Goal: Obtain resource: Obtain resource

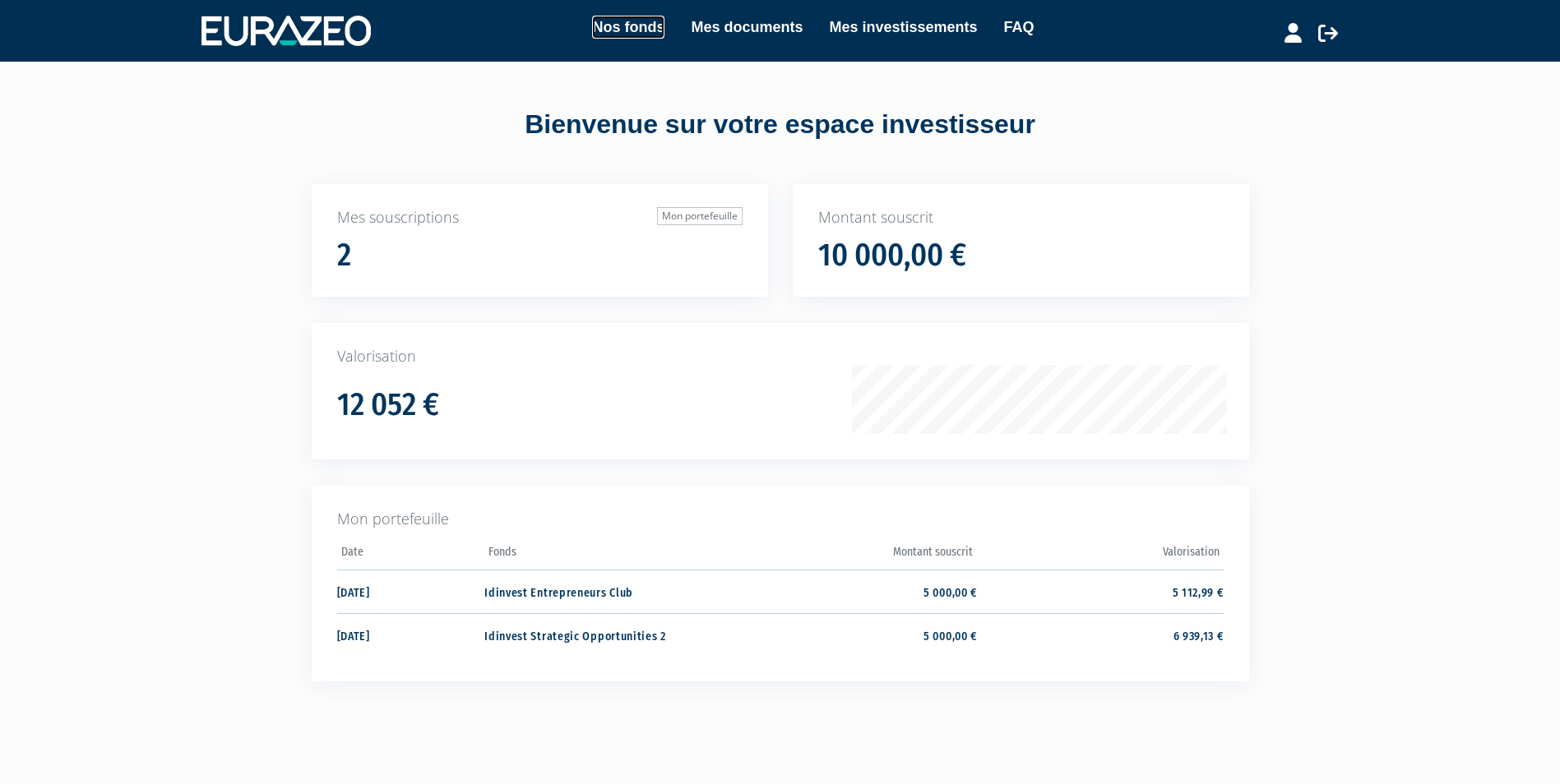
click at [635, 25] on link "Nos fonds" at bounding box center [628, 27] width 73 height 23
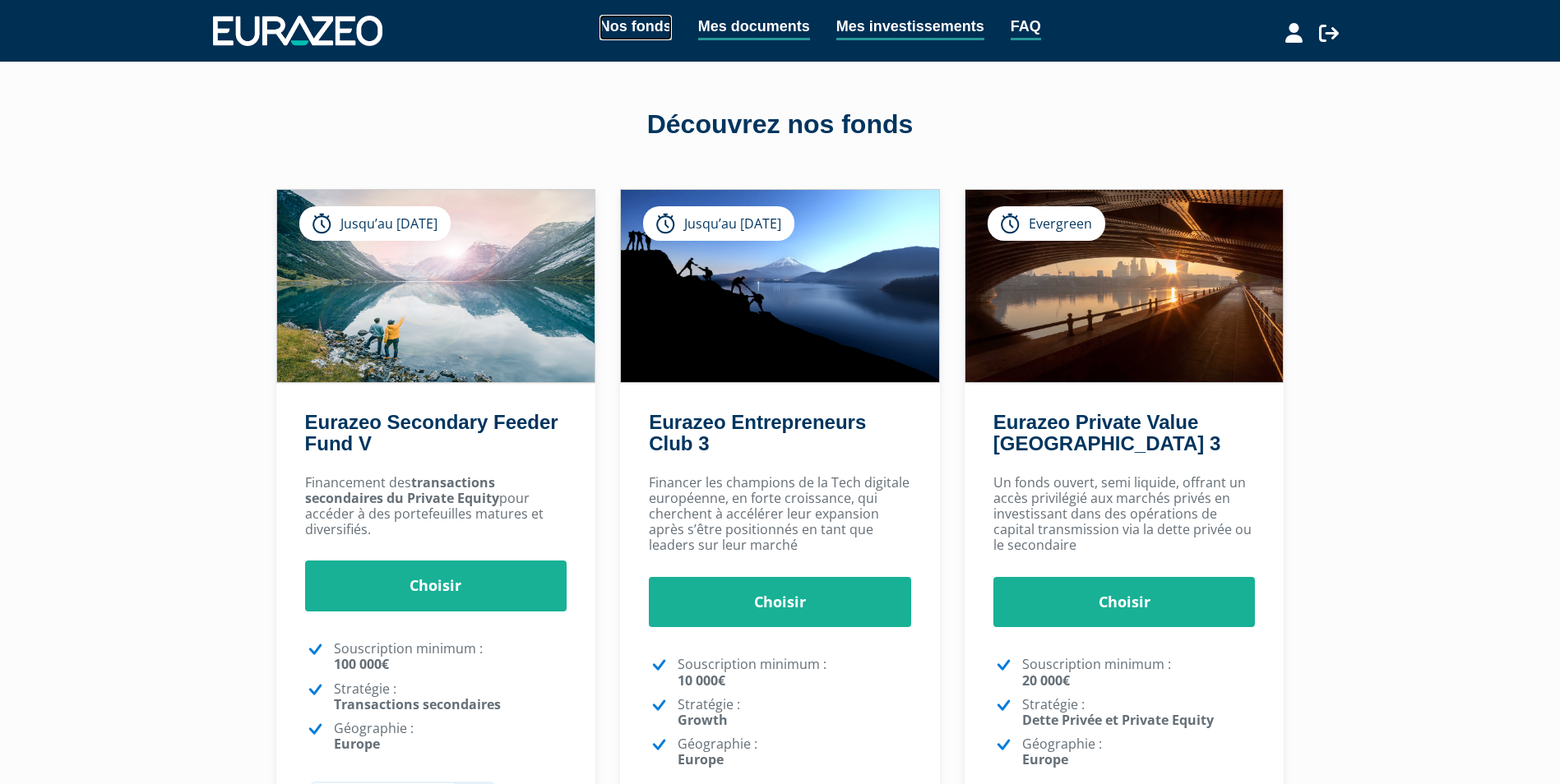
click at [628, 37] on link "Nos fonds" at bounding box center [636, 27] width 73 height 26
click at [749, 28] on link "Mes documents" at bounding box center [754, 27] width 112 height 26
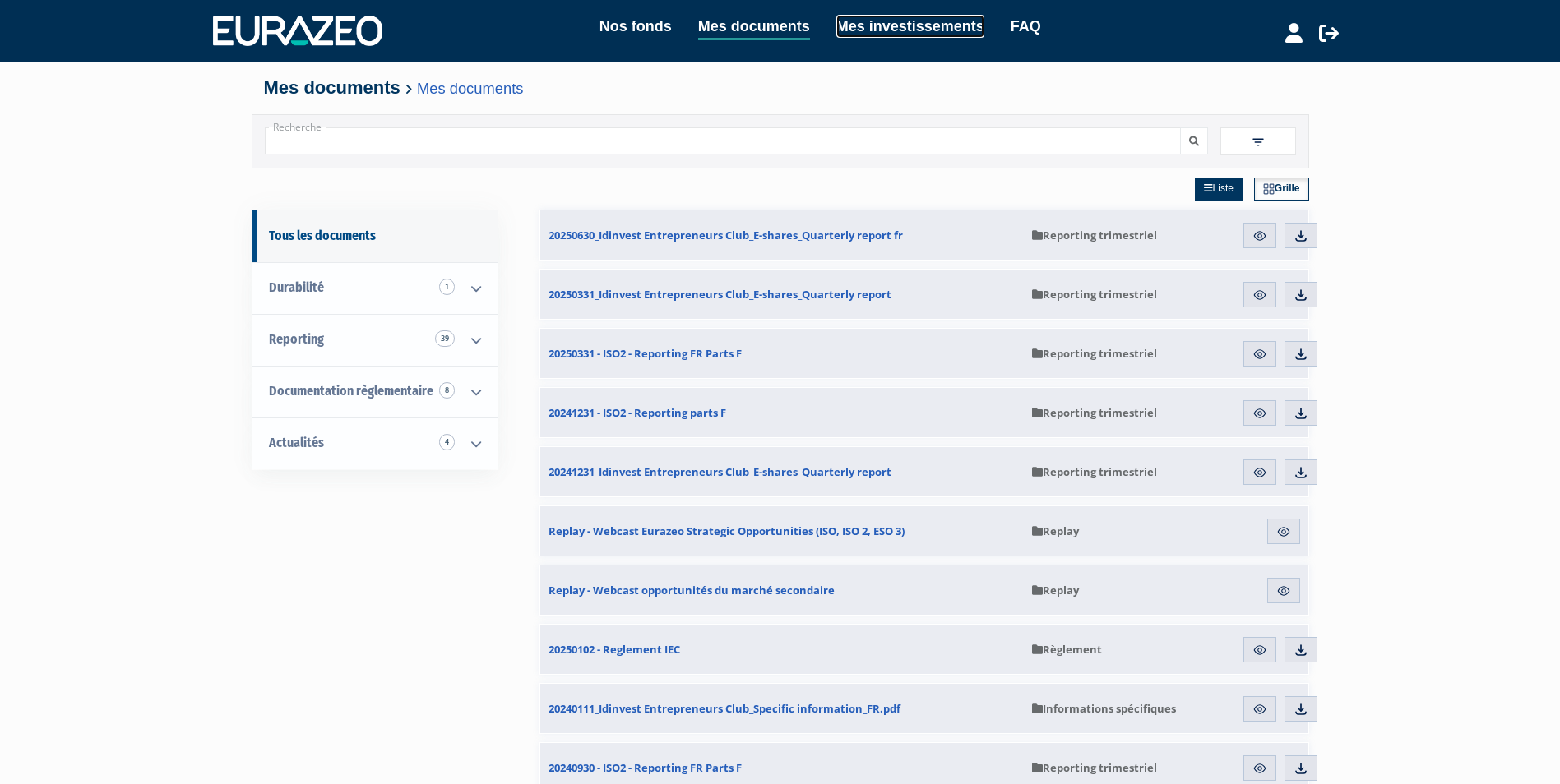
click at [884, 20] on link "Mes investissements" at bounding box center [911, 26] width 148 height 23
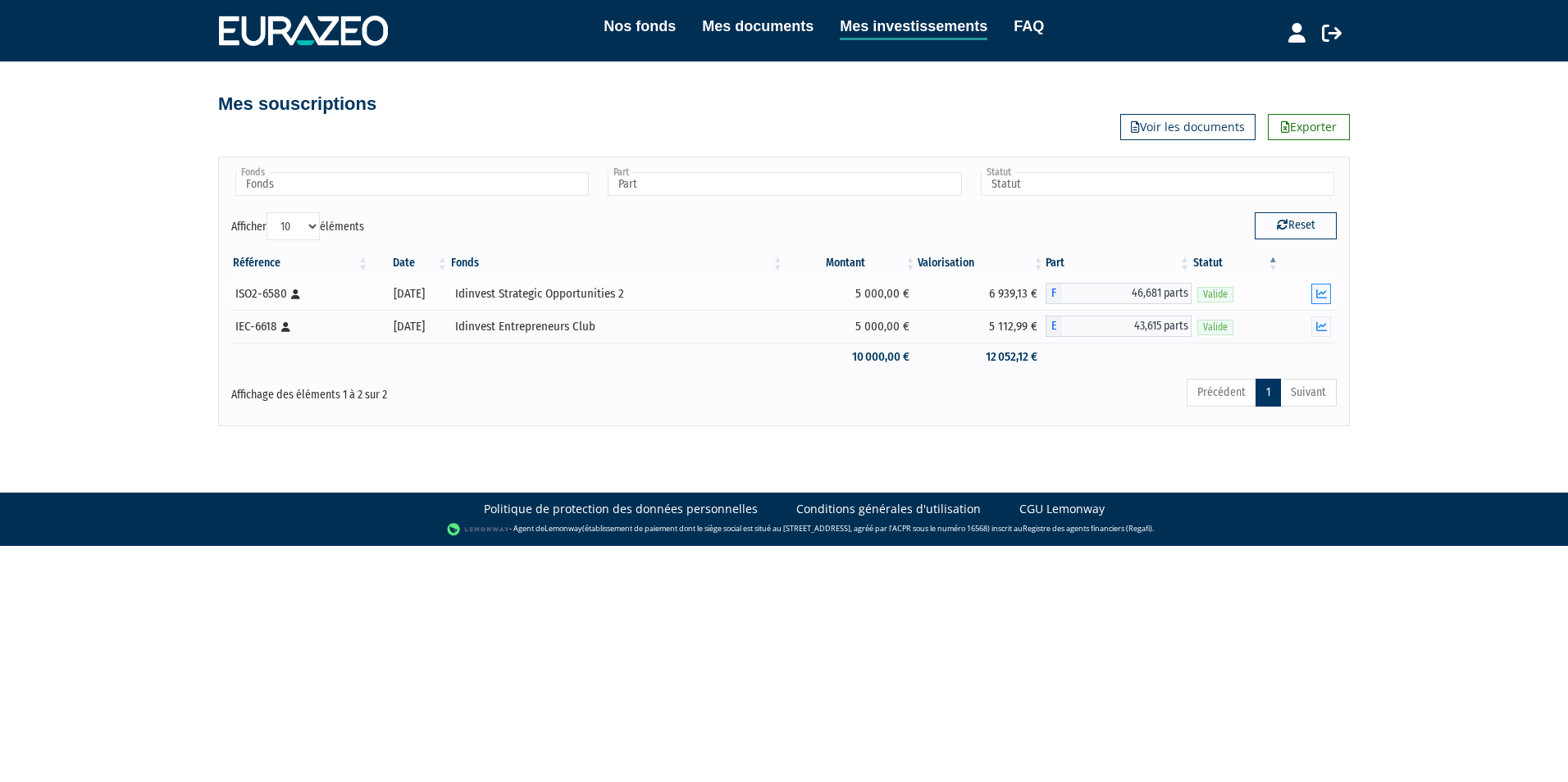
click at [1317, 289] on icon "button" at bounding box center [1321, 294] width 10 height 10
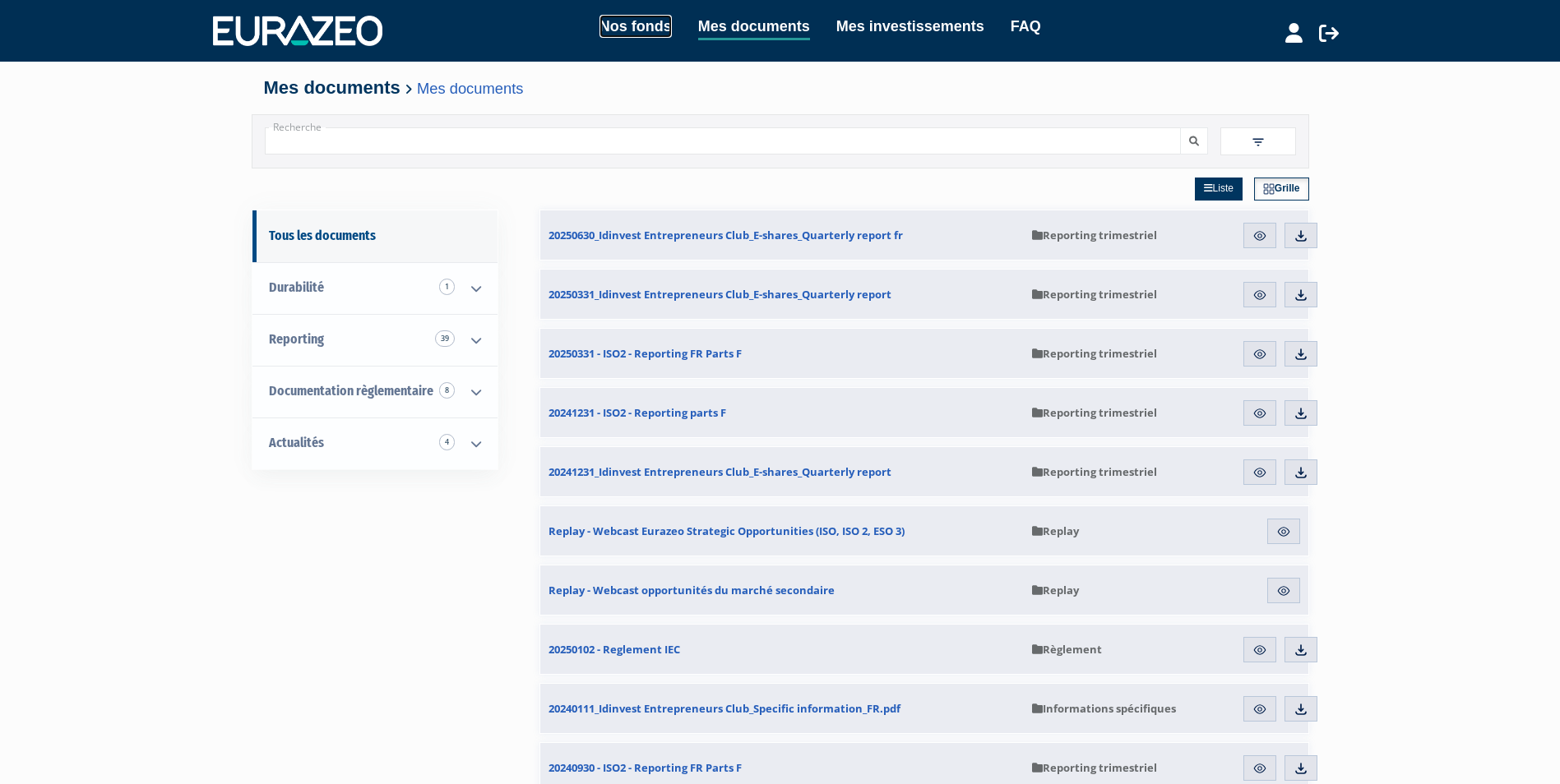
click at [604, 32] on link "Nos fonds" at bounding box center [636, 26] width 73 height 23
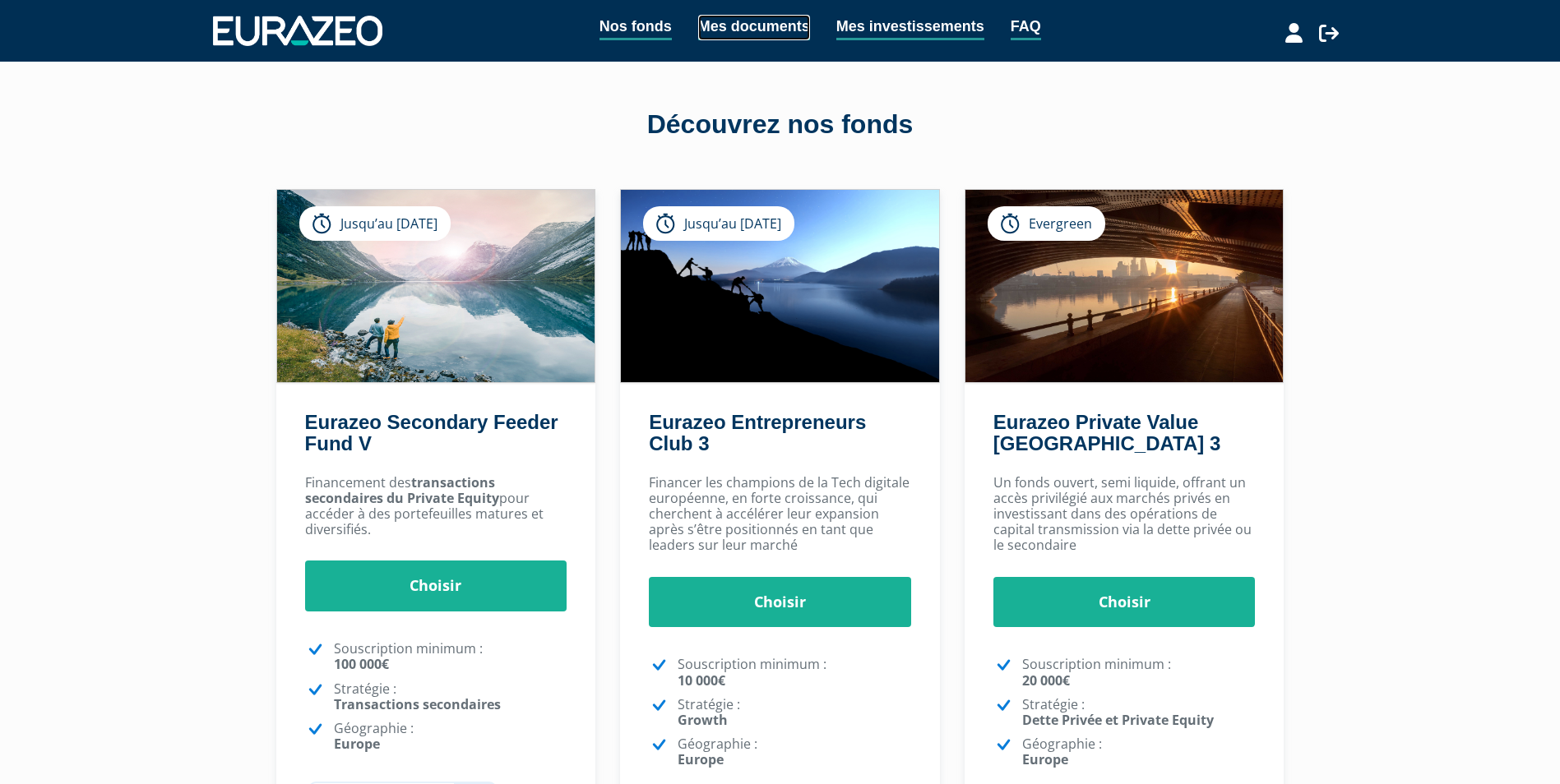
click at [730, 27] on link "Mes documents" at bounding box center [754, 27] width 112 height 26
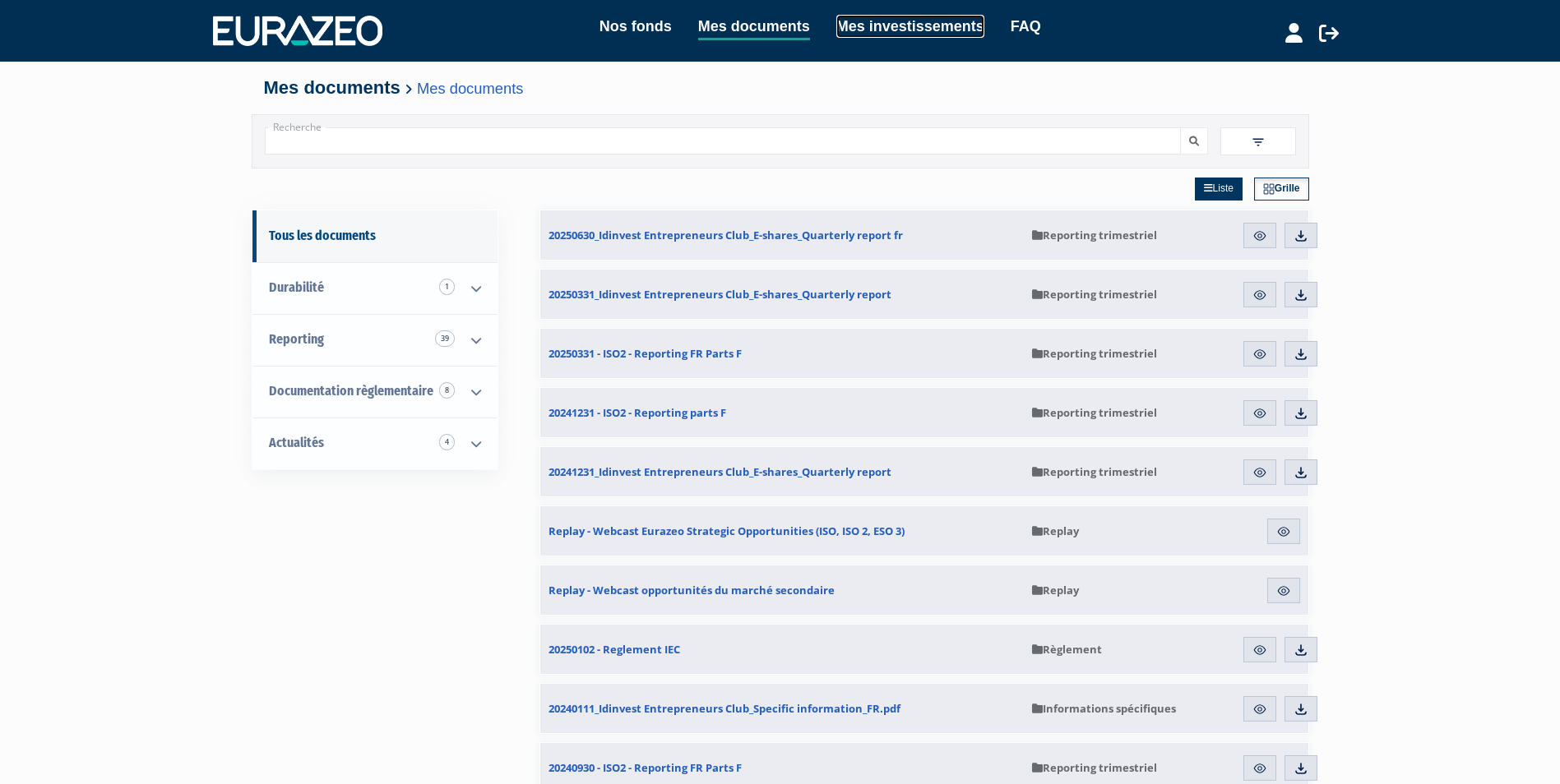
click at [879, 28] on link "Mes investissements" at bounding box center [911, 26] width 148 height 23
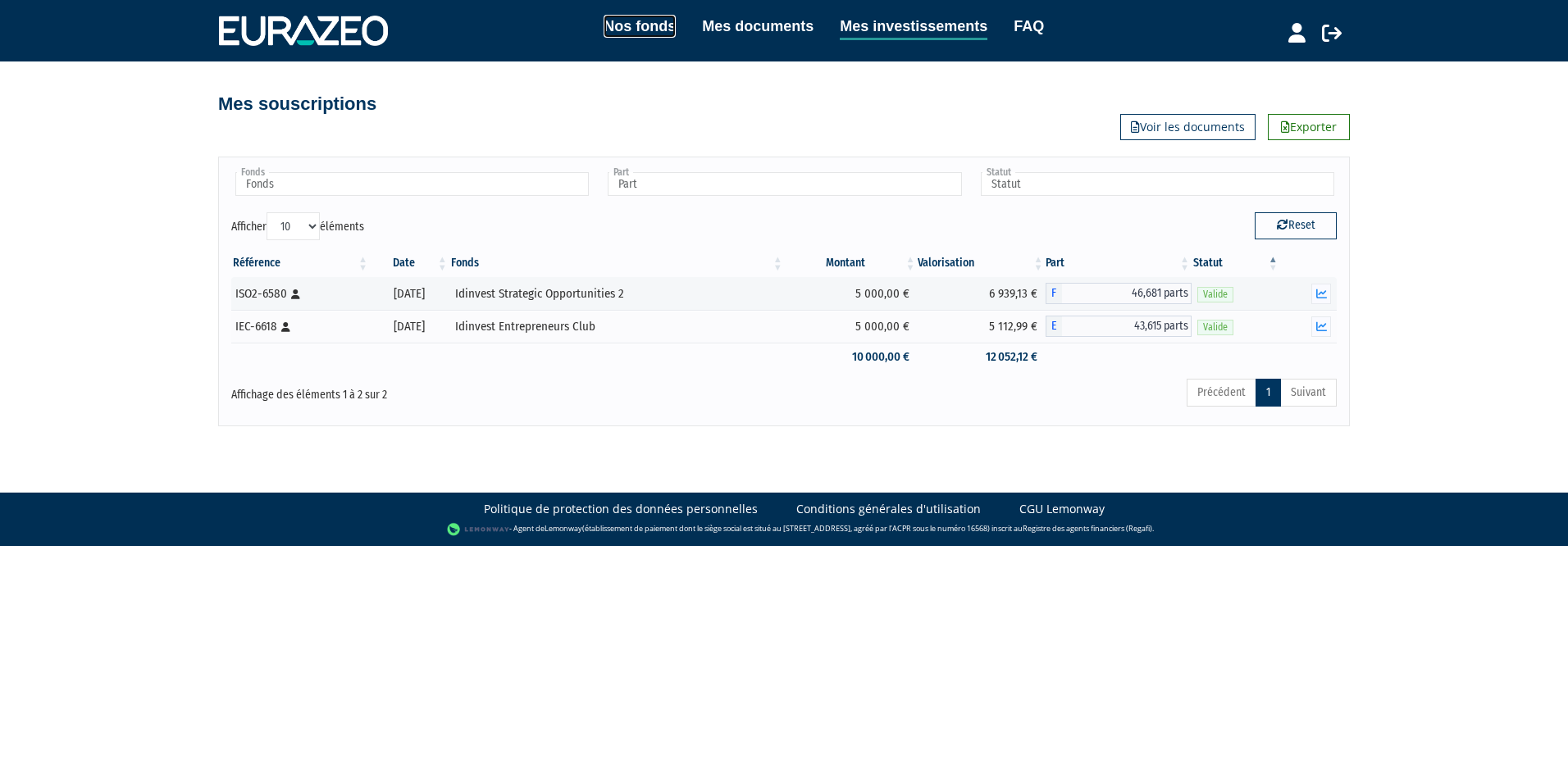
click at [653, 31] on link "Nos fonds" at bounding box center [640, 26] width 72 height 23
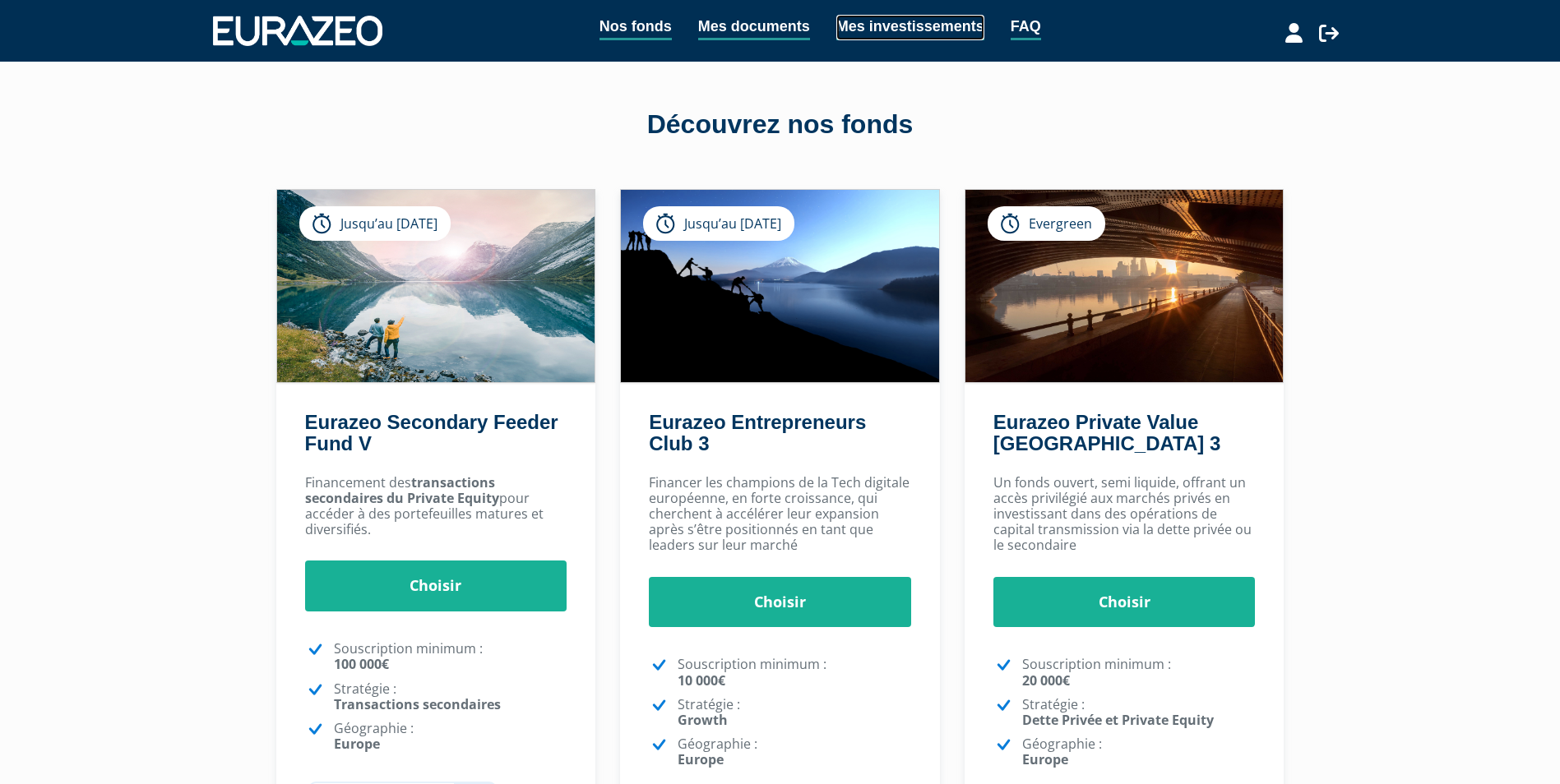
click at [868, 28] on link "Mes investissements" at bounding box center [911, 27] width 148 height 26
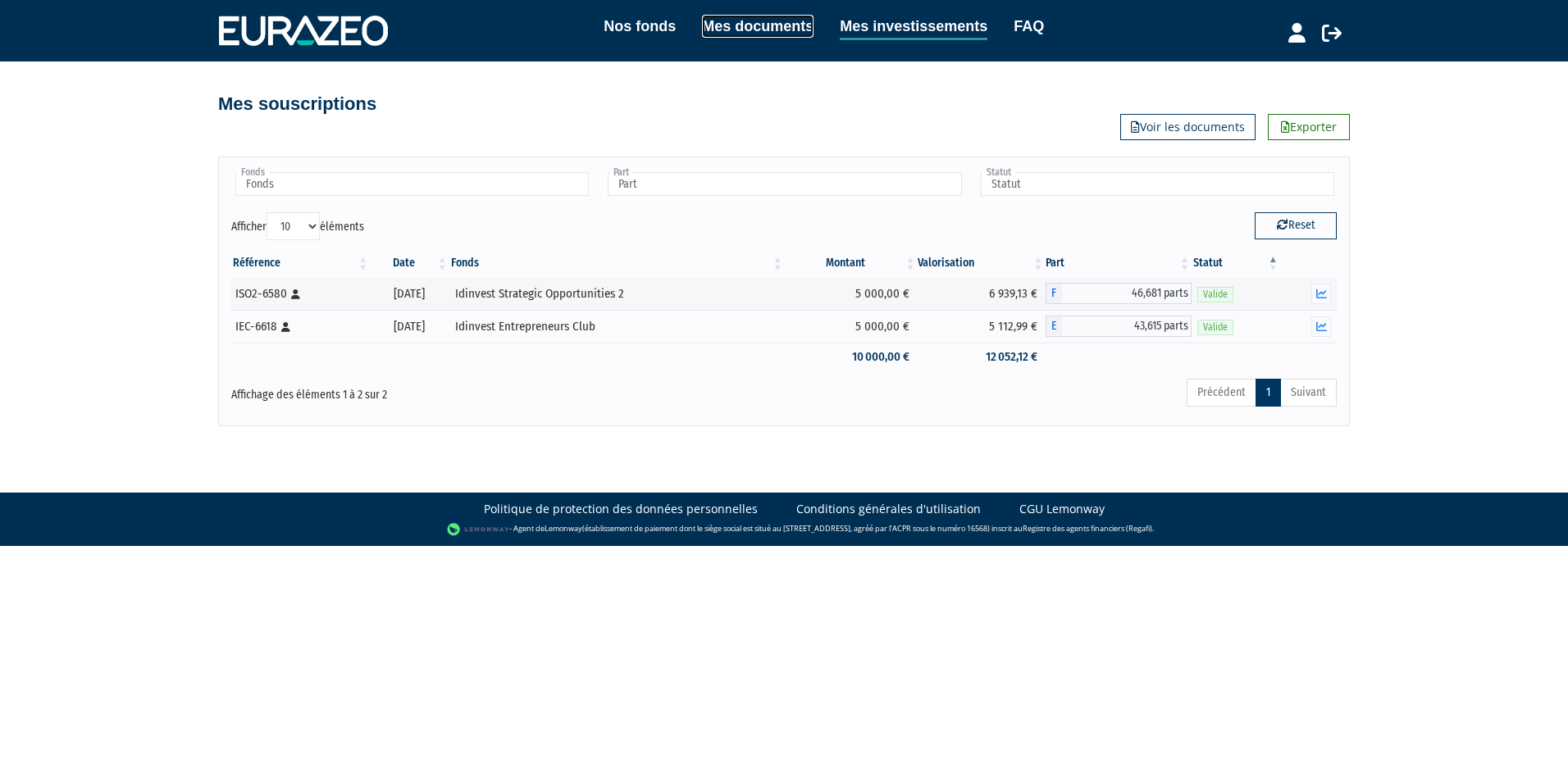
click at [761, 20] on link "Mes documents" at bounding box center [757, 26] width 112 height 23
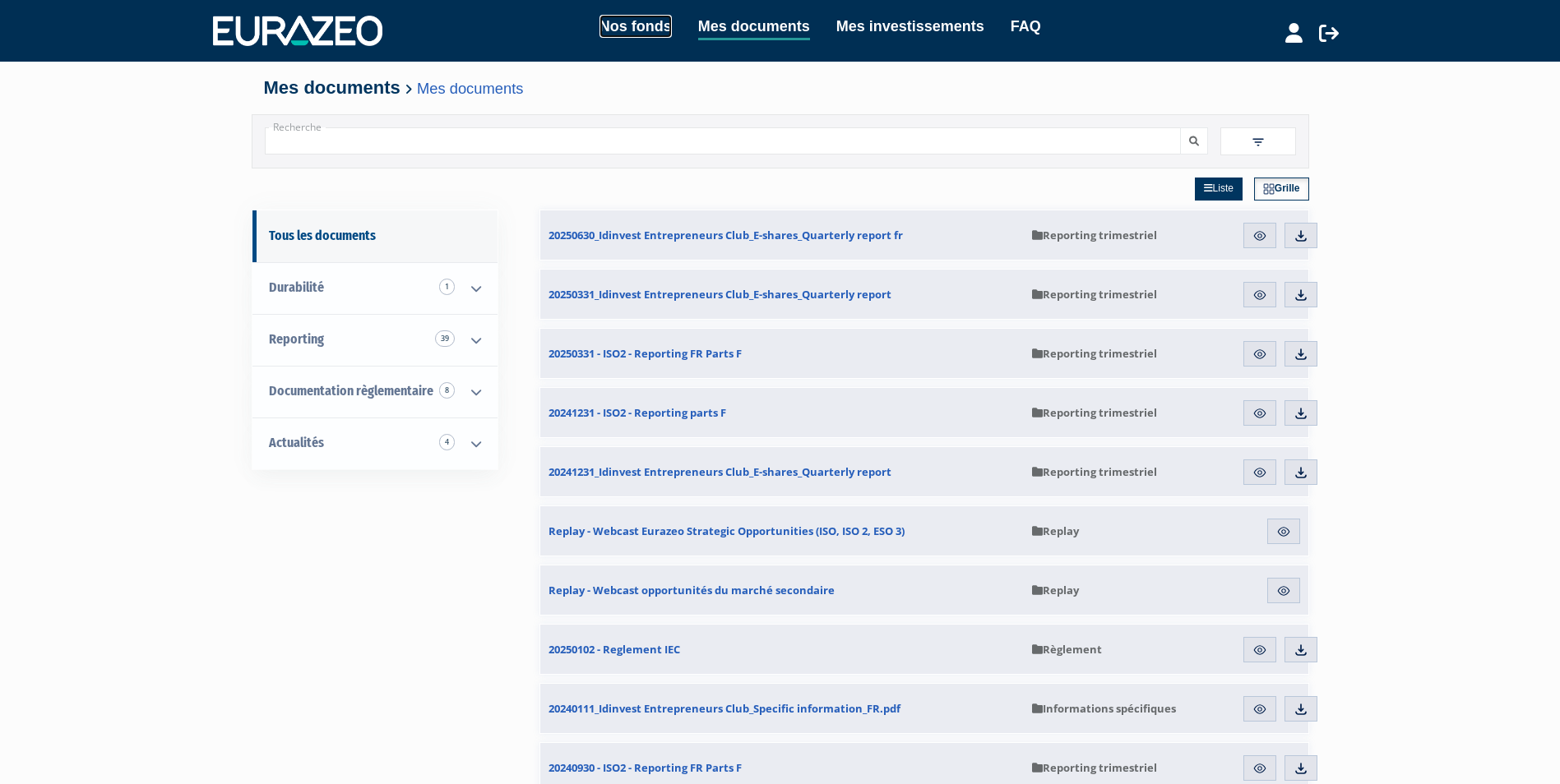
click at [608, 31] on link "Nos fonds" at bounding box center [636, 26] width 73 height 23
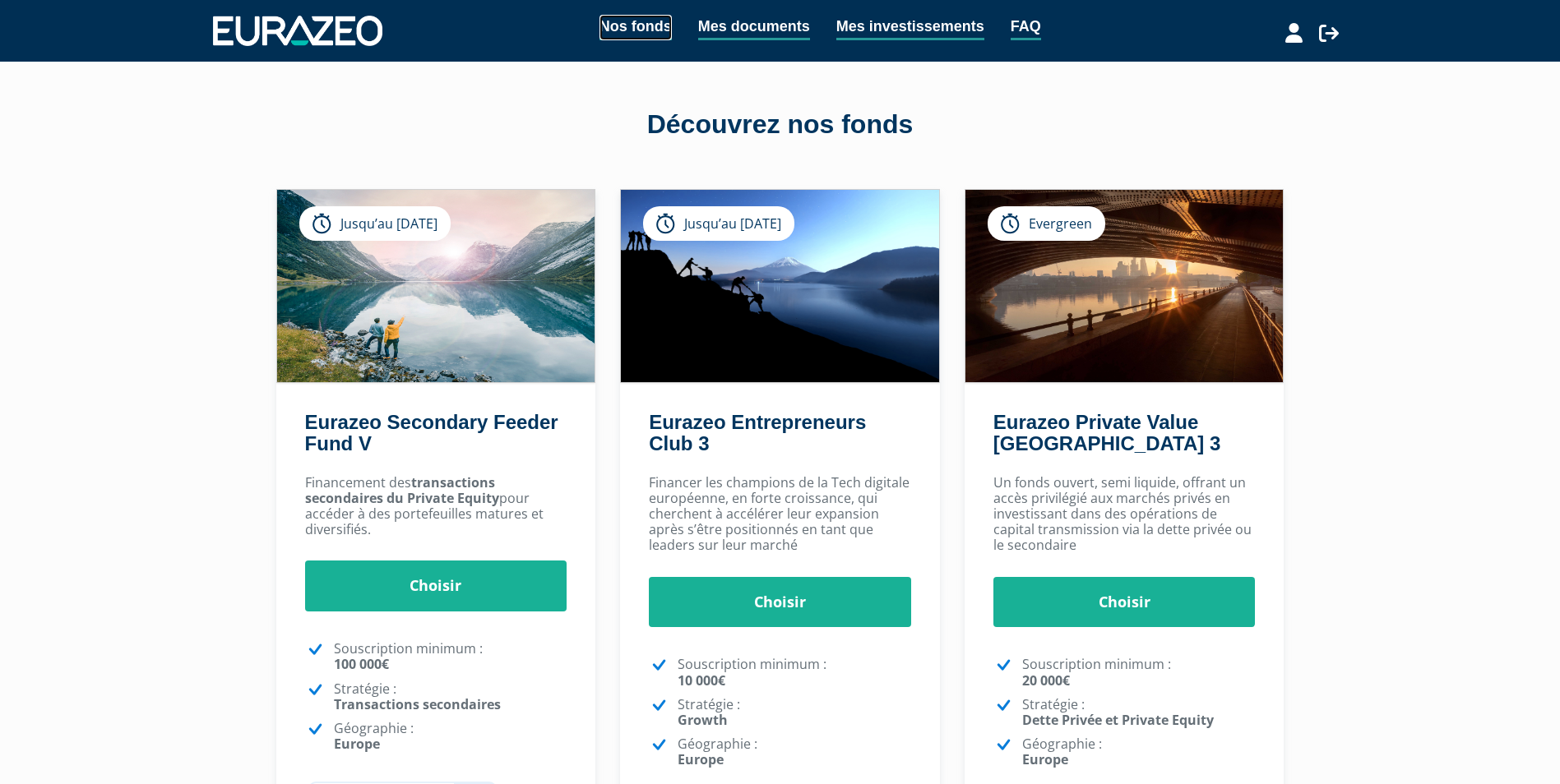
click at [605, 21] on link "Nos fonds" at bounding box center [636, 27] width 73 height 26
click at [715, 18] on link "Mes documents" at bounding box center [754, 27] width 112 height 26
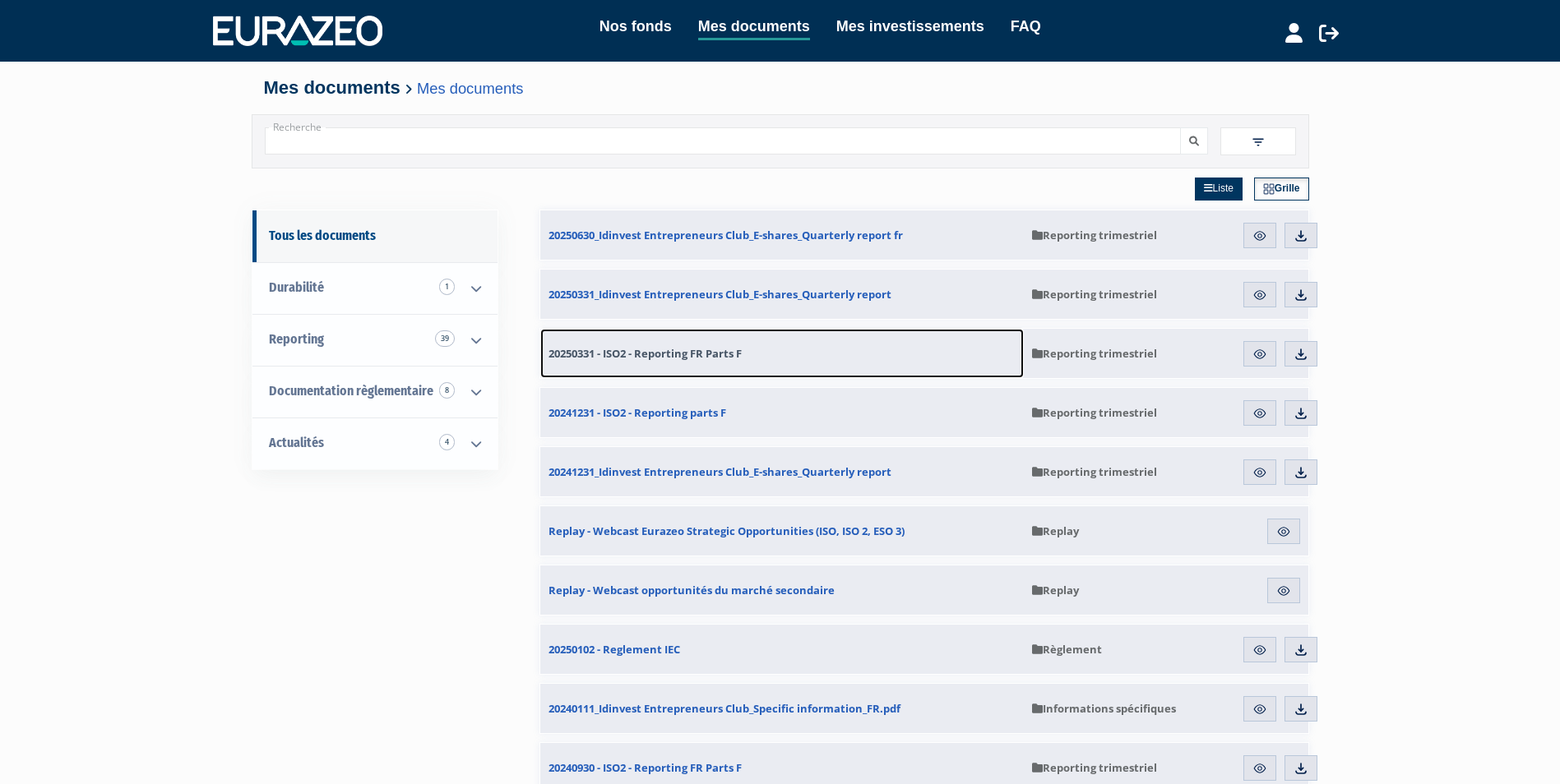
click at [643, 355] on span "20250331 - ISO2 - Reporting FR Parts F" at bounding box center [646, 353] width 193 height 14
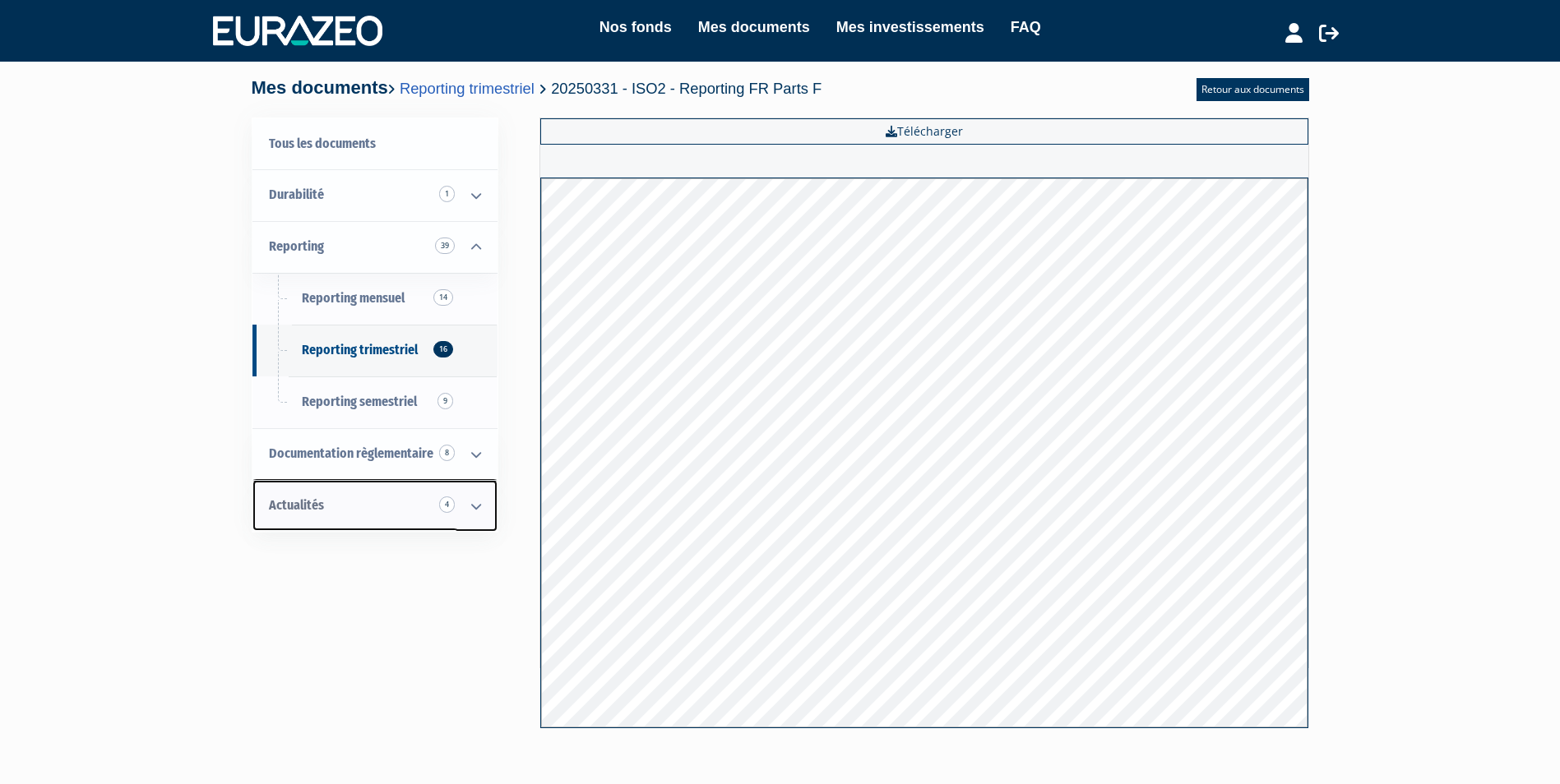
click at [291, 504] on span "Actualités 4" at bounding box center [297, 505] width 55 height 15
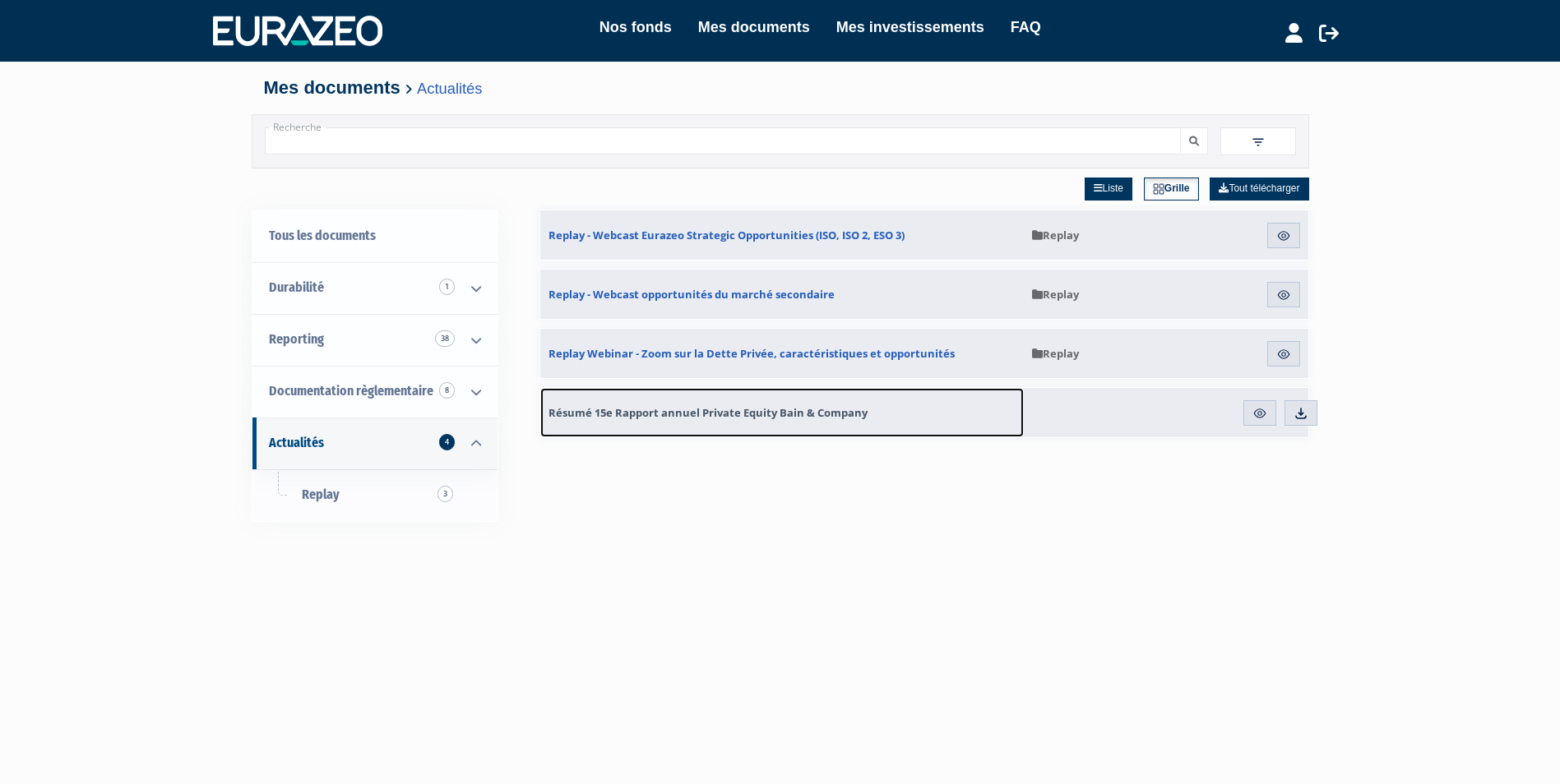
click at [710, 414] on span "Résumé 15e Rapport annuel Private Equity Bain & Company" at bounding box center [709, 412] width 319 height 14
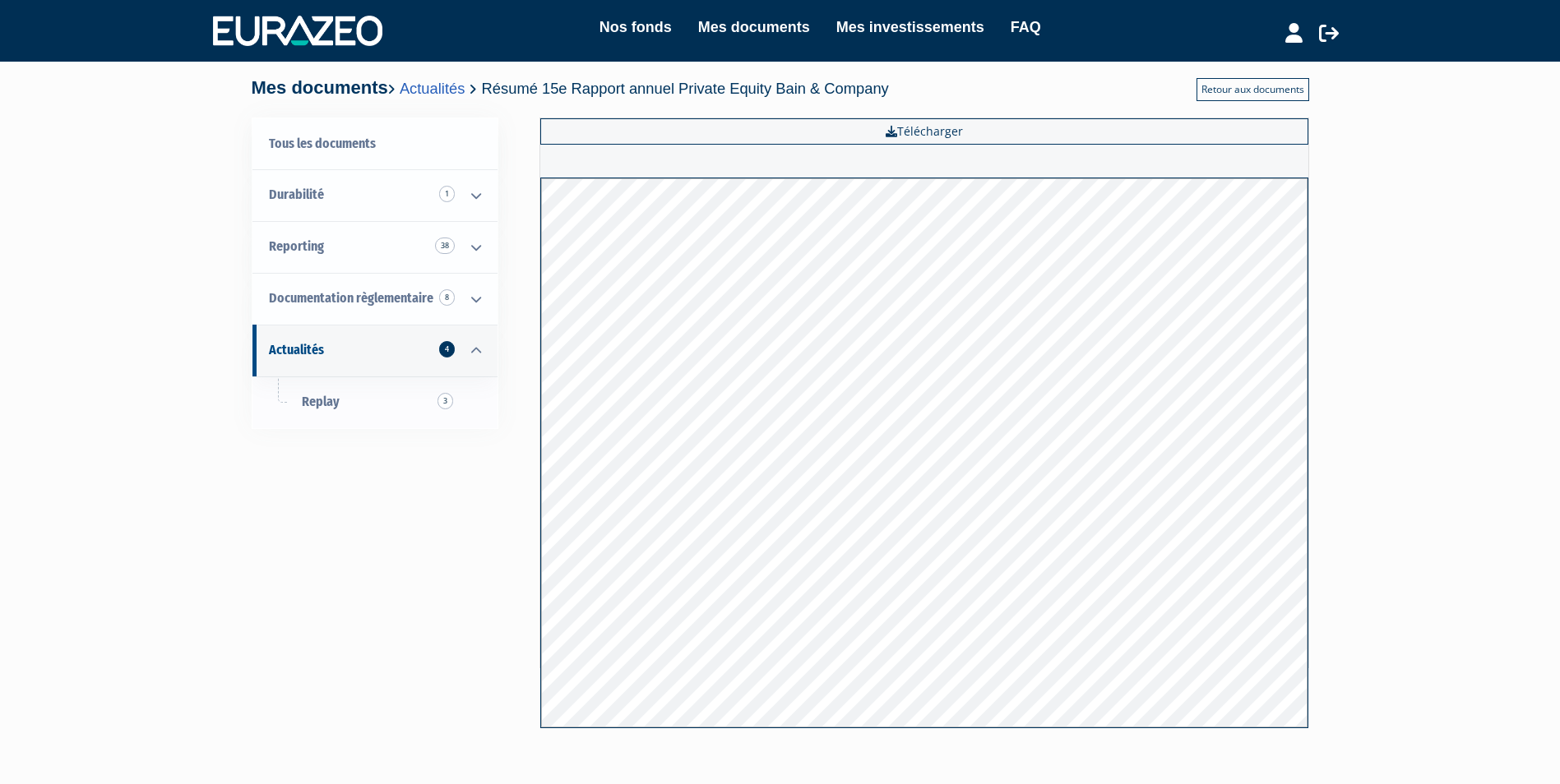
click at [1241, 92] on link "Retour aux documents" at bounding box center [1253, 90] width 113 height 23
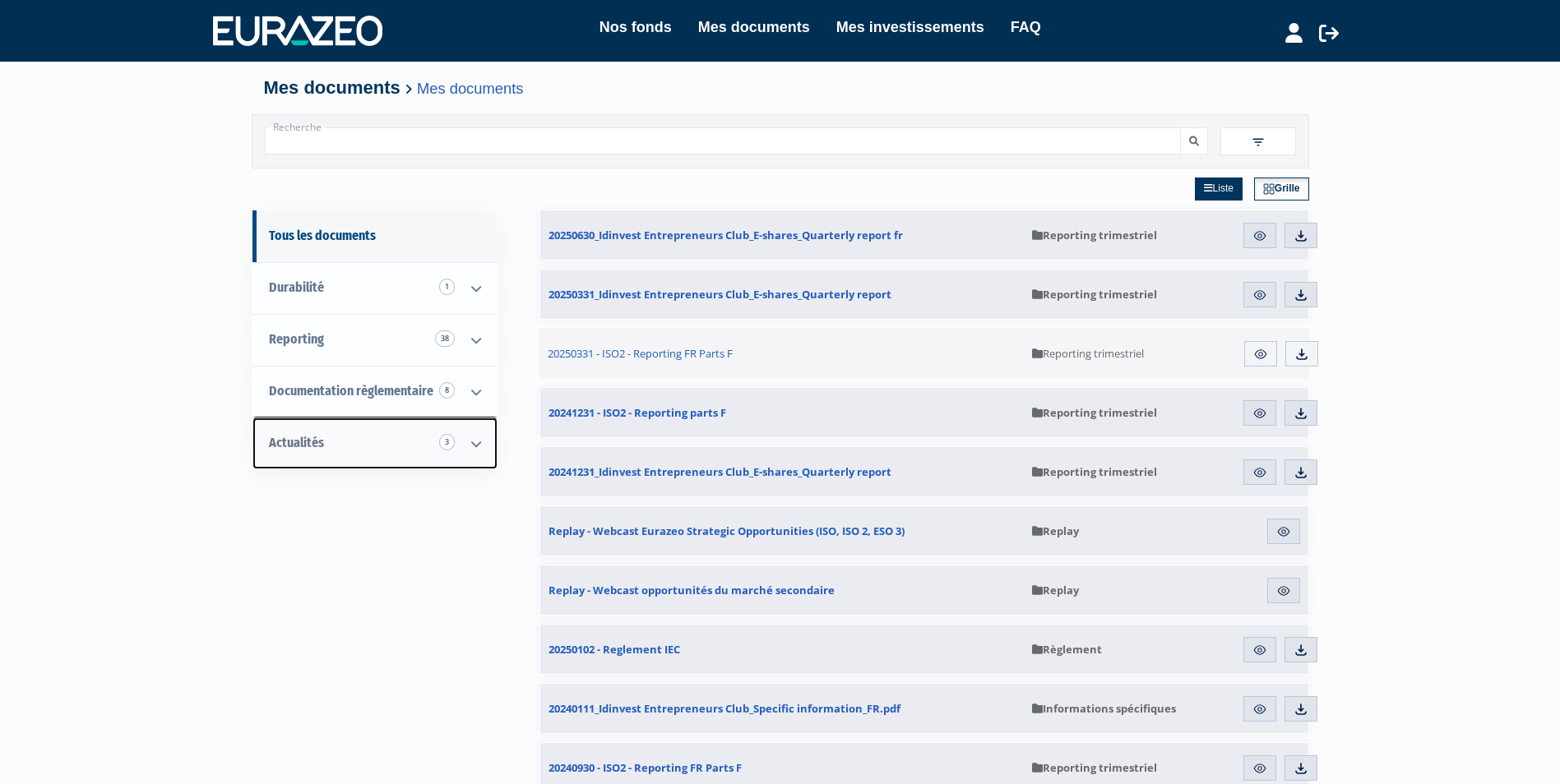
click at [282, 446] on span "Actualités 3" at bounding box center [297, 443] width 55 height 15
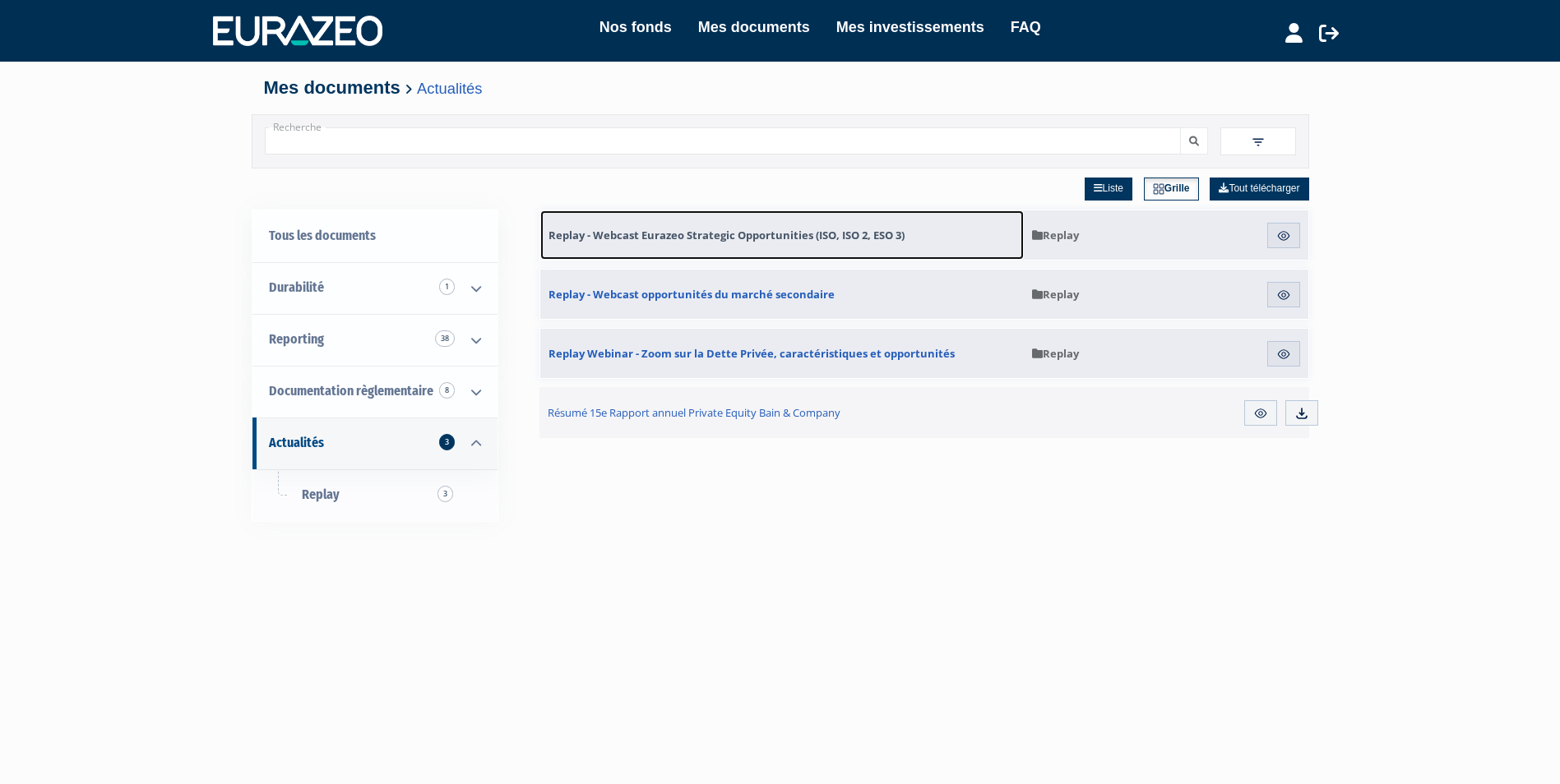
click at [725, 238] on span "Replay - Webcast Eurazeo Strategic Opportunities (ISO, ISO 2, ESO 3)" at bounding box center [727, 234] width 356 height 14
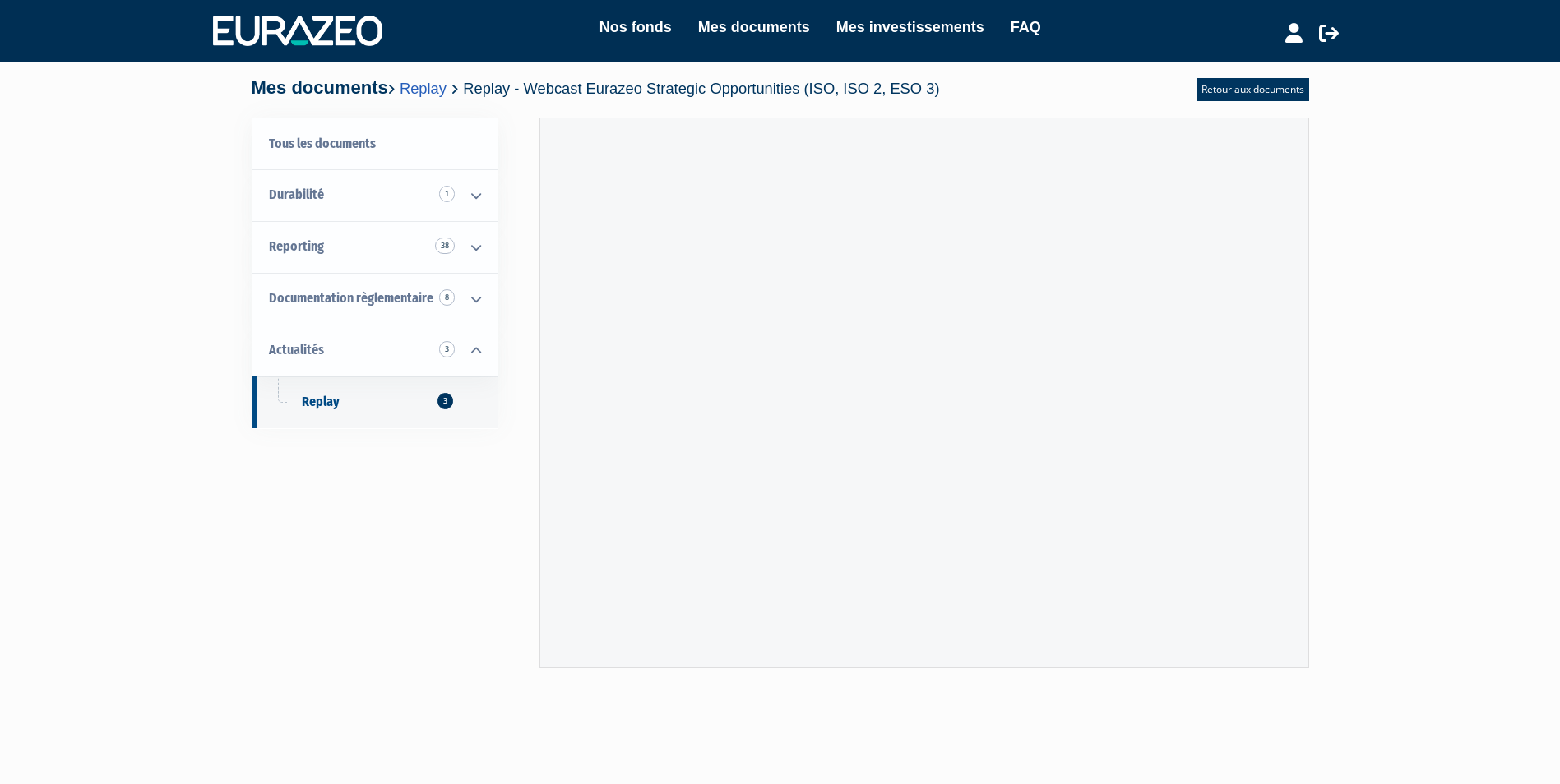
scroll to position [64, 0]
